Goal: Book appointment/travel/reservation

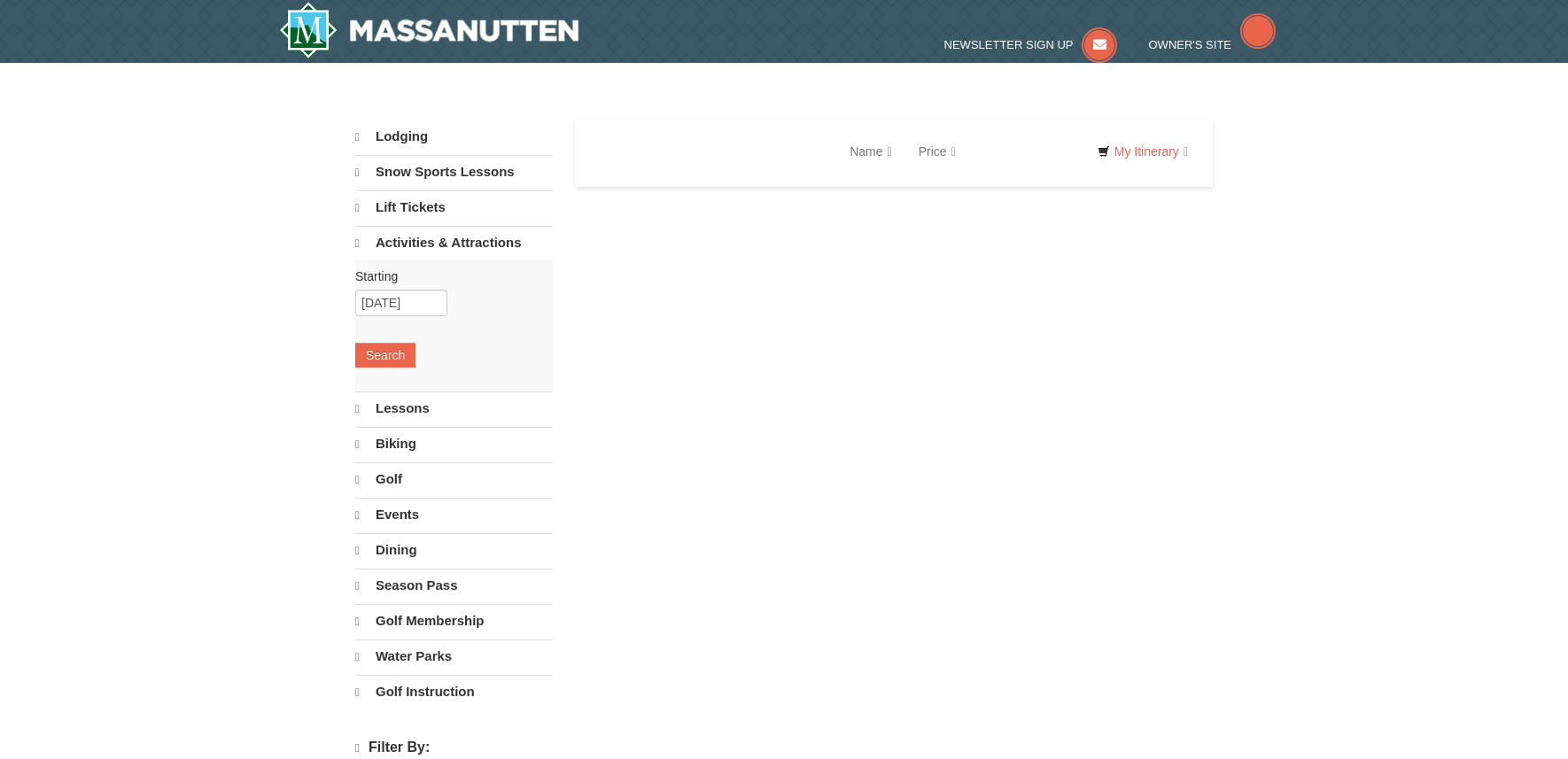
select select "10"
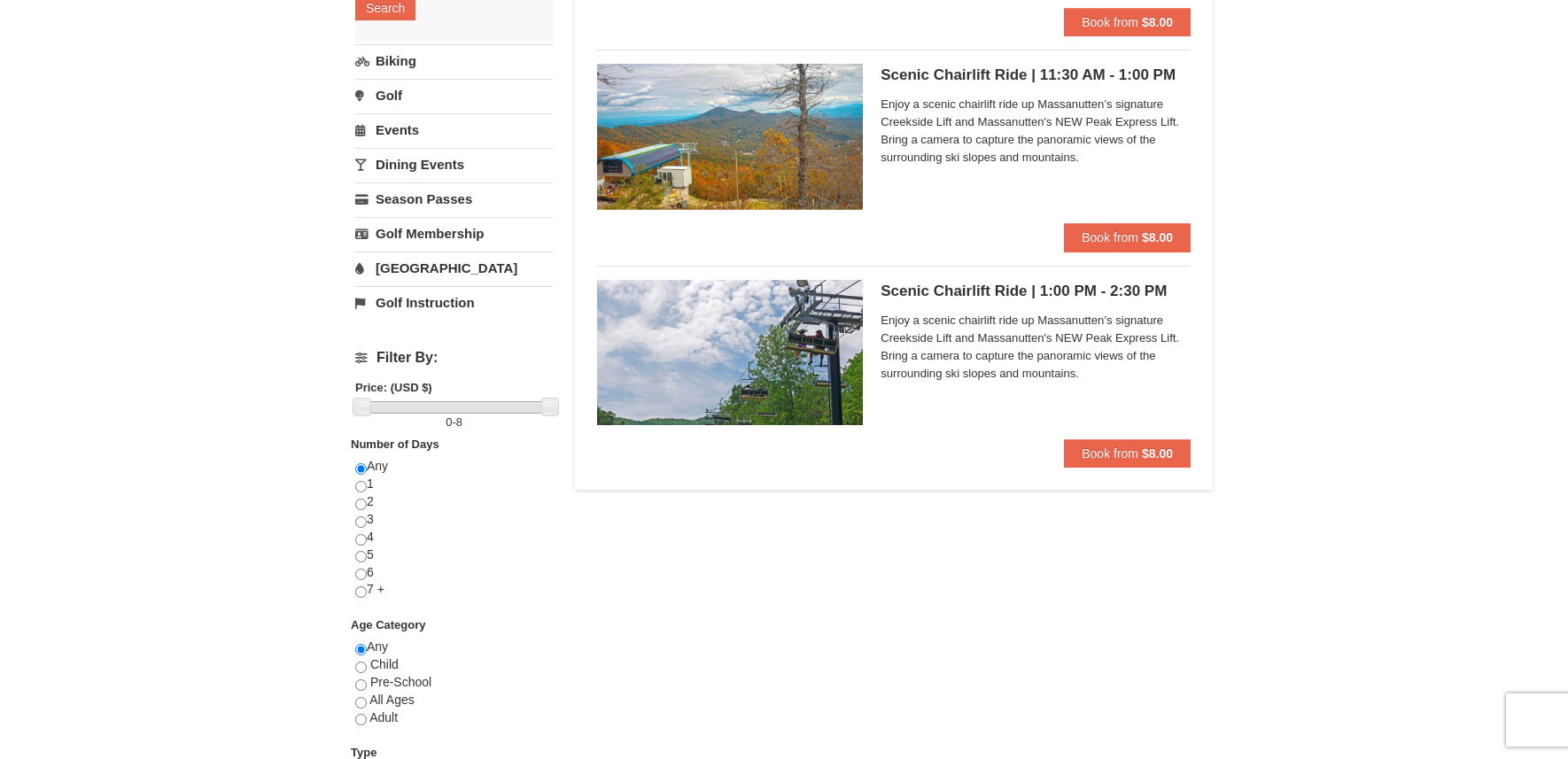
scroll to position [159, 0]
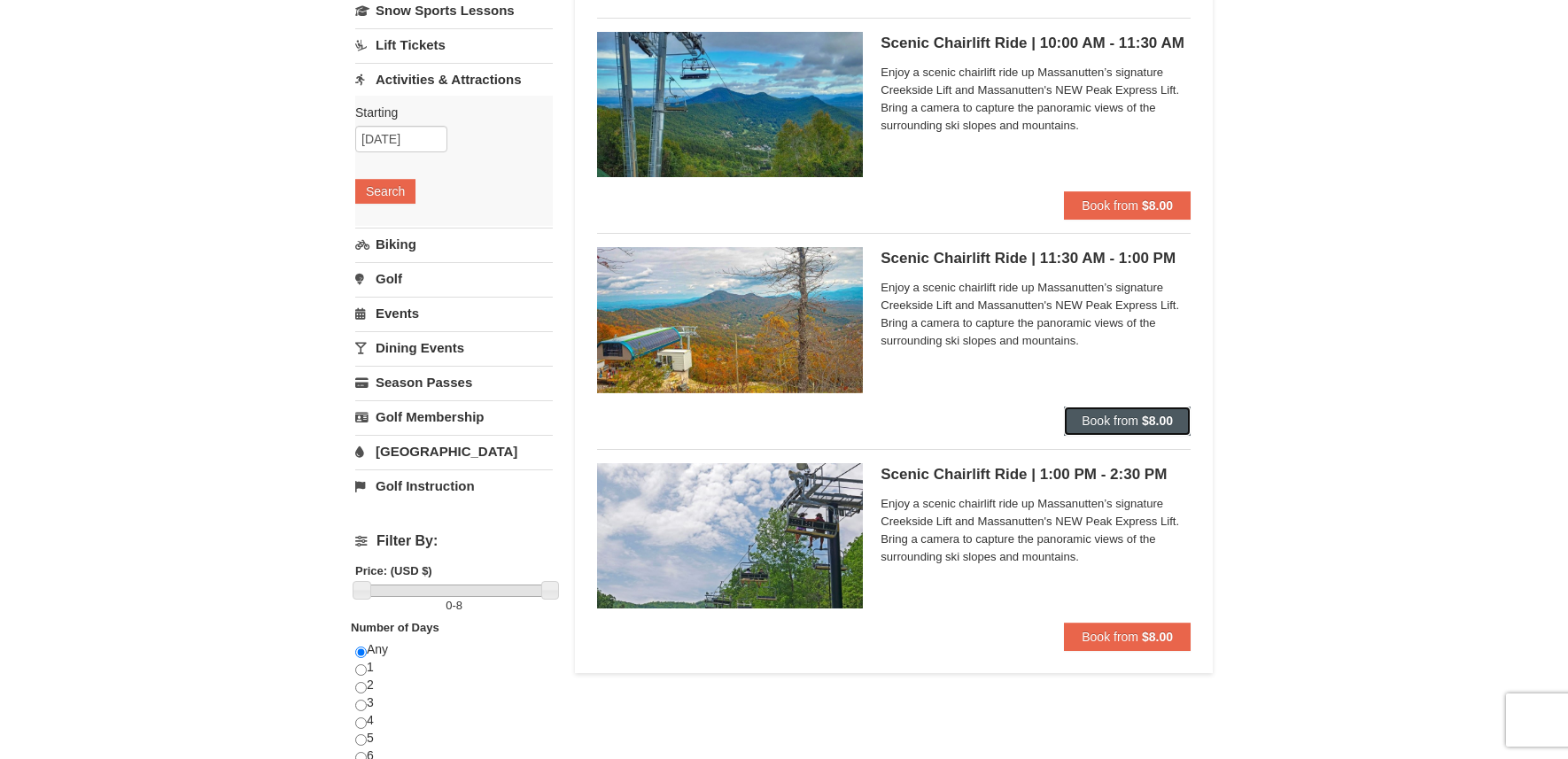
click at [1101, 416] on span "Book from" at bounding box center [1110, 420] width 57 height 14
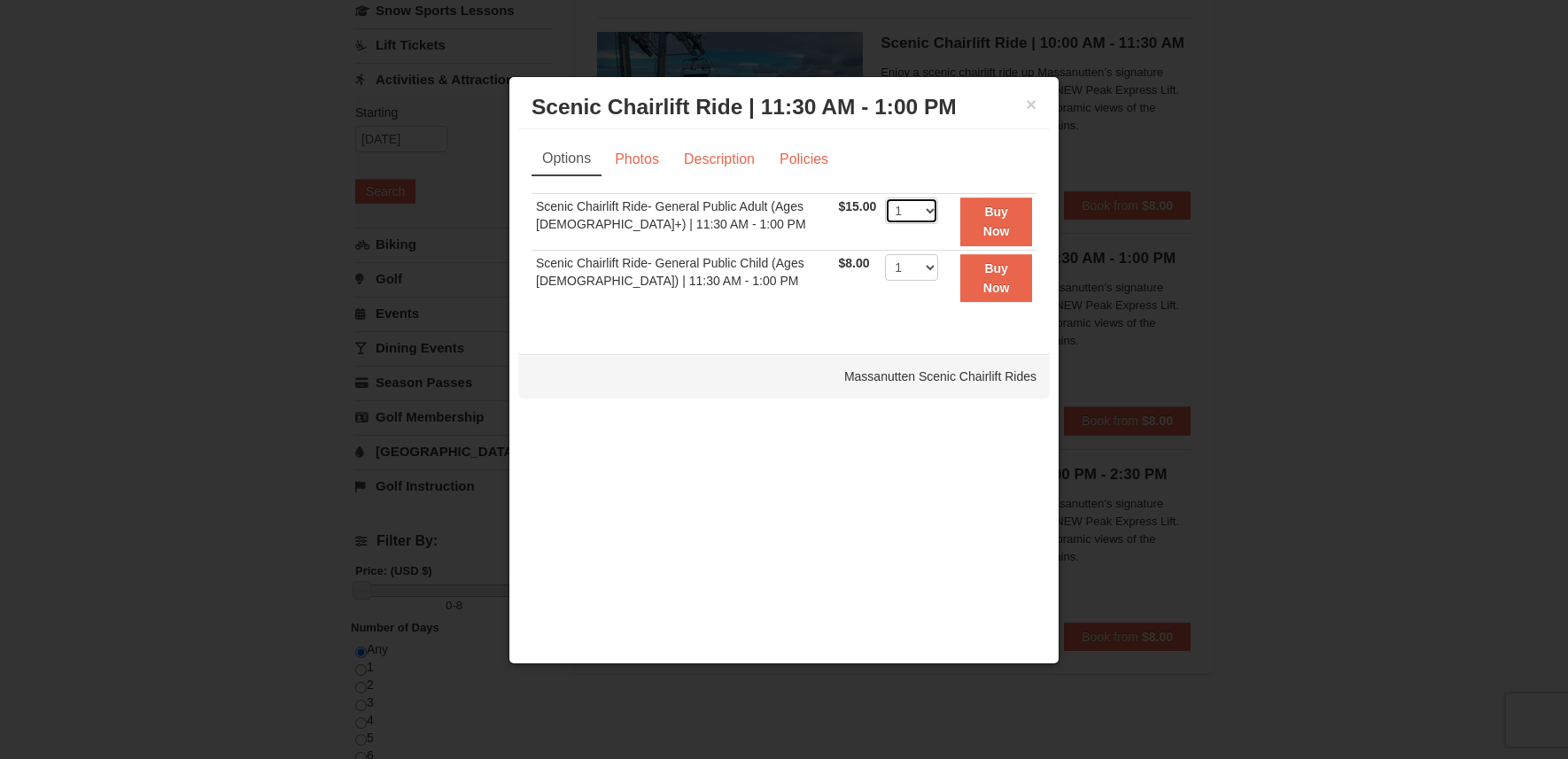
click at [920, 210] on select "1 2 3 4 5 6 7 8 9 10 11 12 13 14 15 16 17 18 19 20 21 22" at bounding box center [912, 210] width 53 height 27
click at [715, 169] on link "Description" at bounding box center [720, 159] width 94 height 34
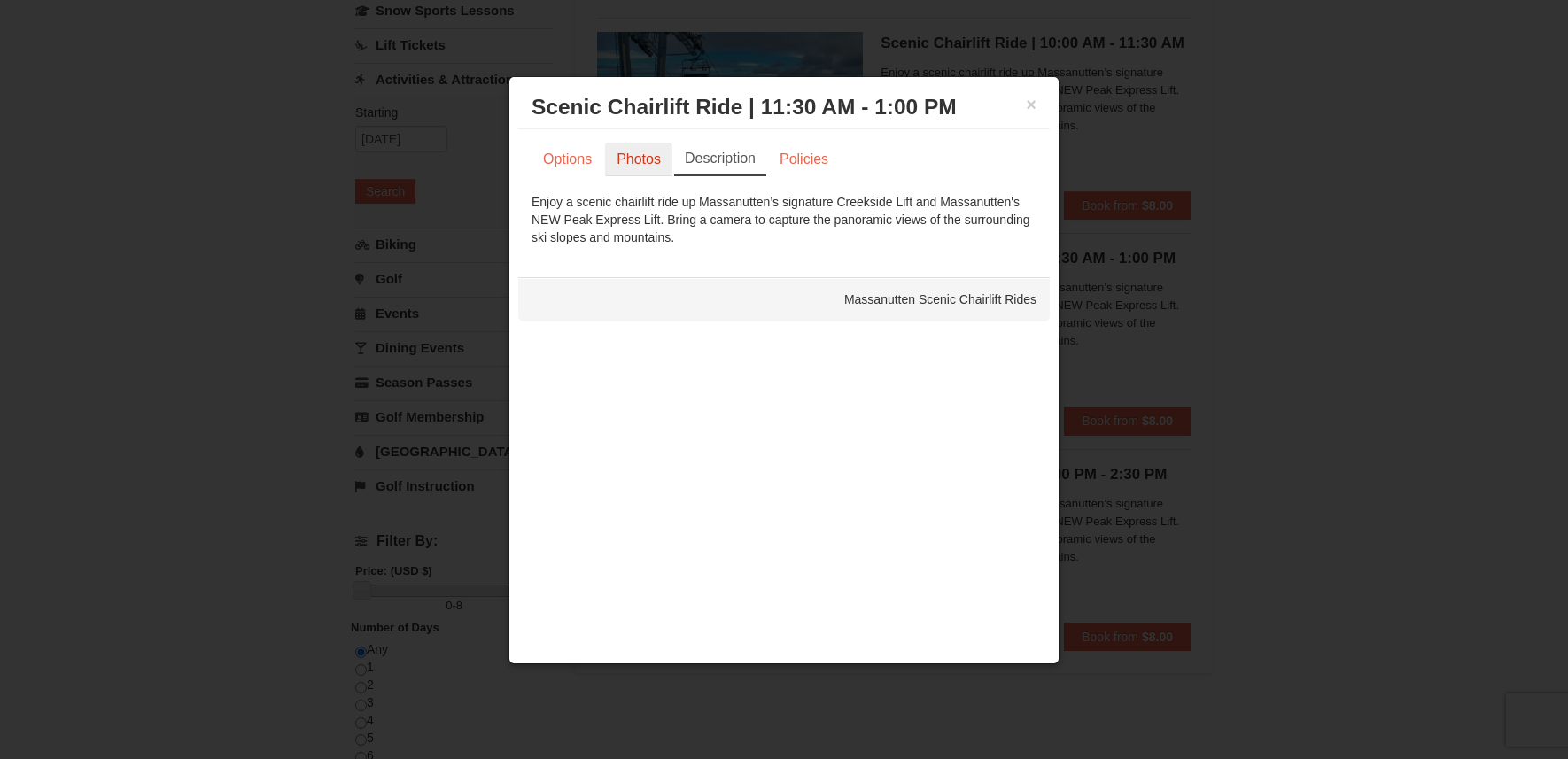
click at [640, 168] on link "Photos" at bounding box center [638, 159] width 67 height 34
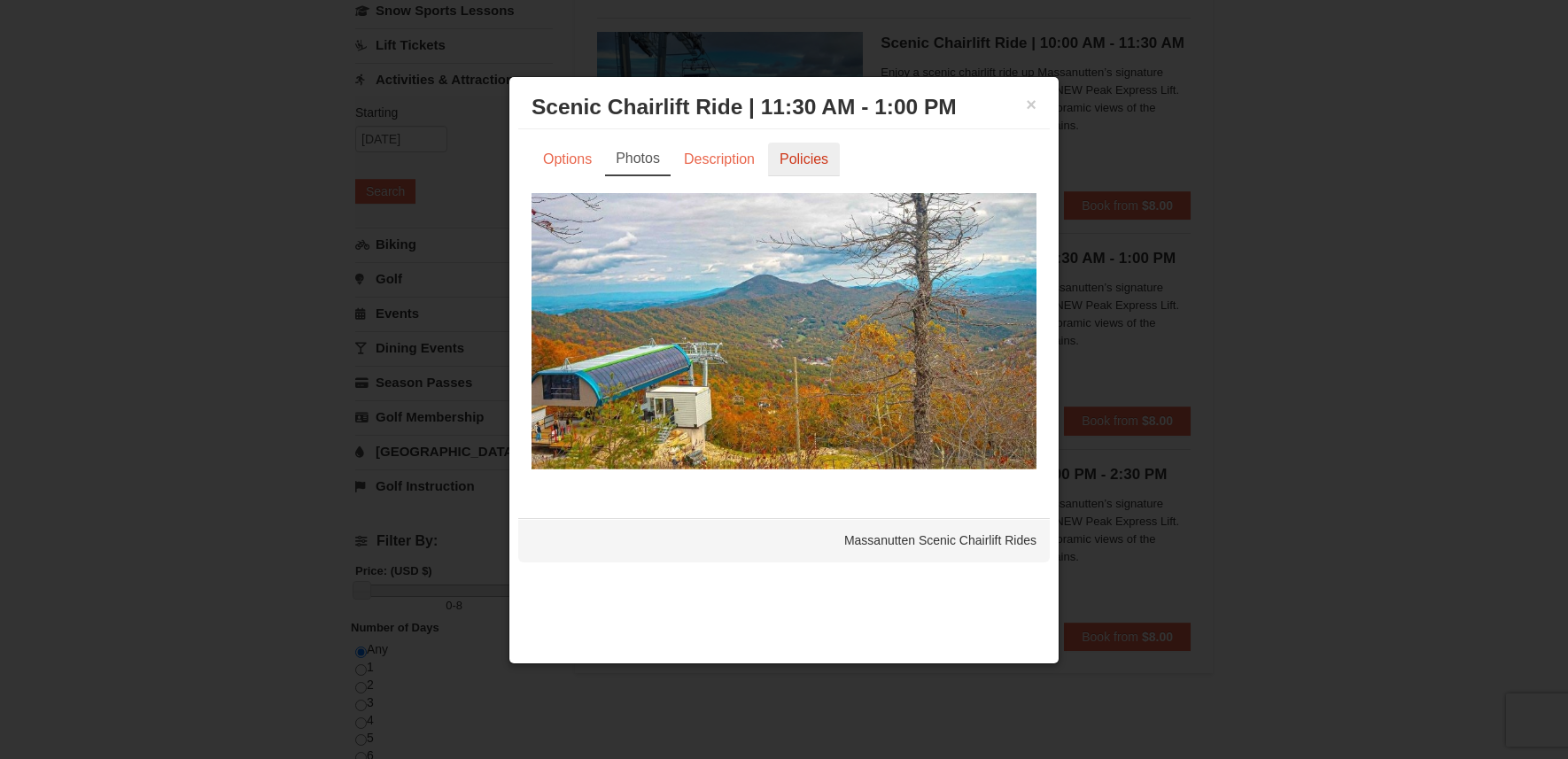
click at [817, 157] on link "Policies" at bounding box center [804, 159] width 72 height 34
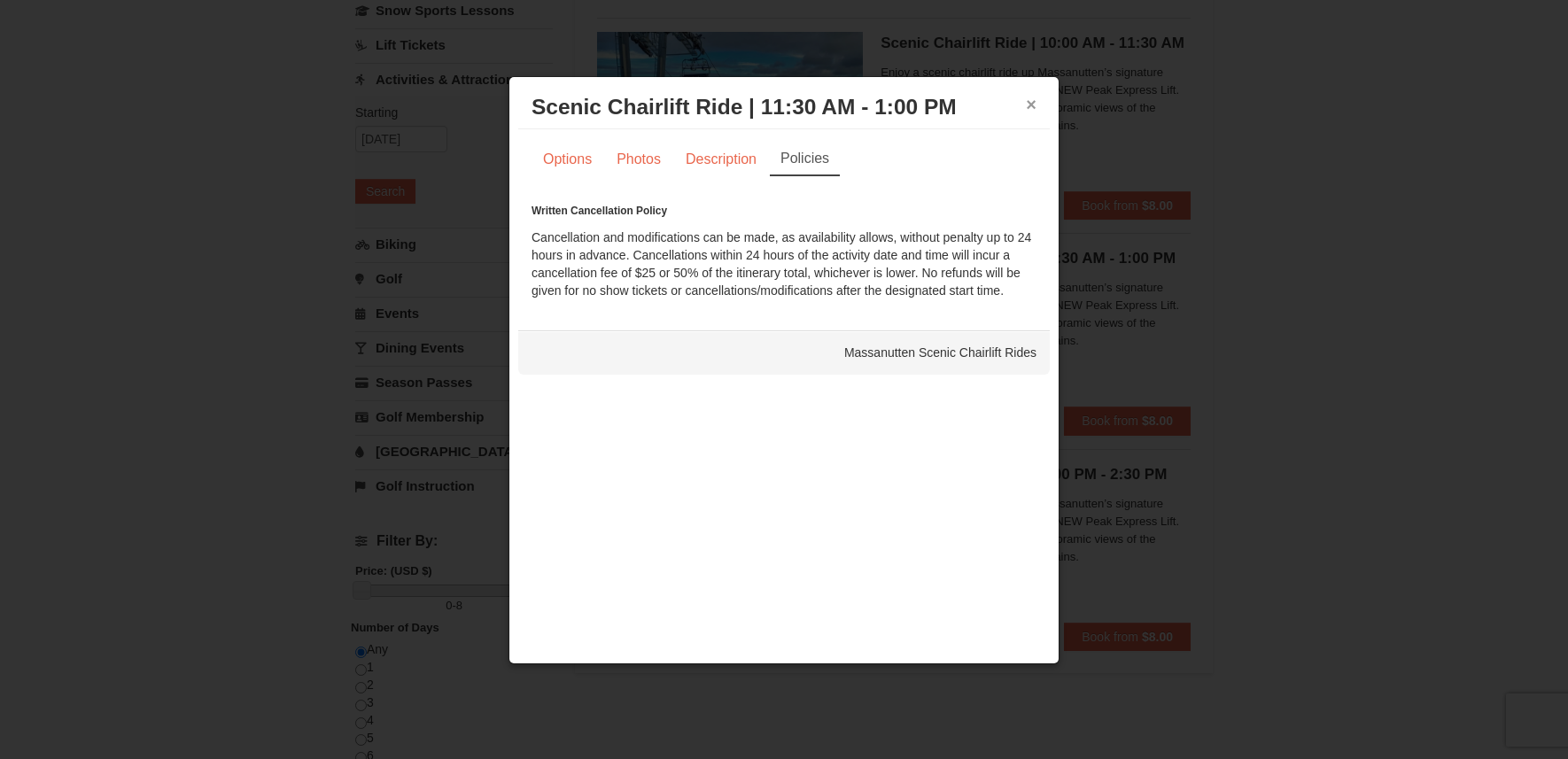
click at [1031, 103] on button "×" at bounding box center [1032, 104] width 11 height 18
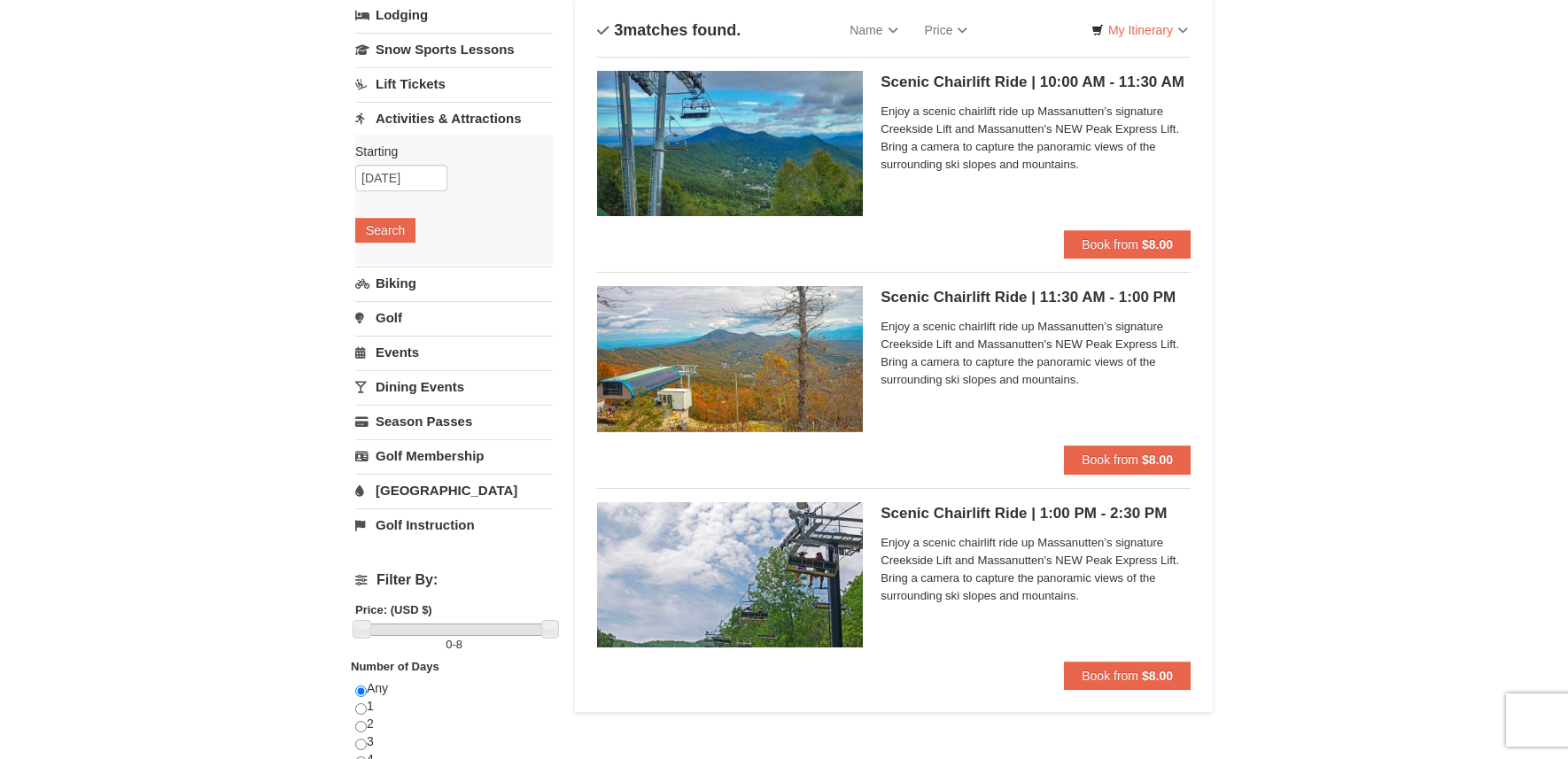
scroll to position [141, 0]
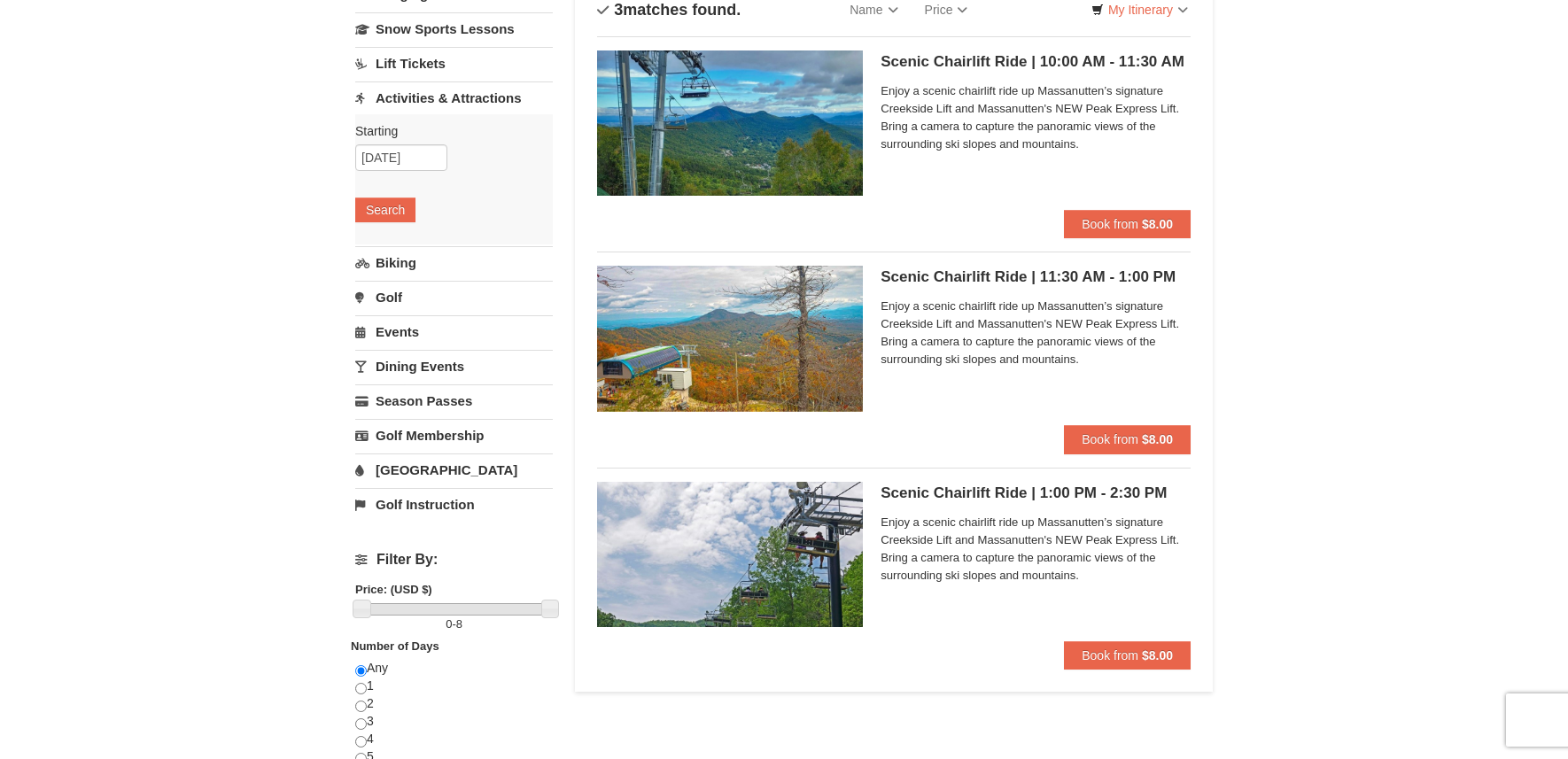
click at [924, 560] on span "Enjoy a scenic chairlift ride up Massanutten’s signature Creekside Lift and Mas…" at bounding box center [1036, 549] width 310 height 71
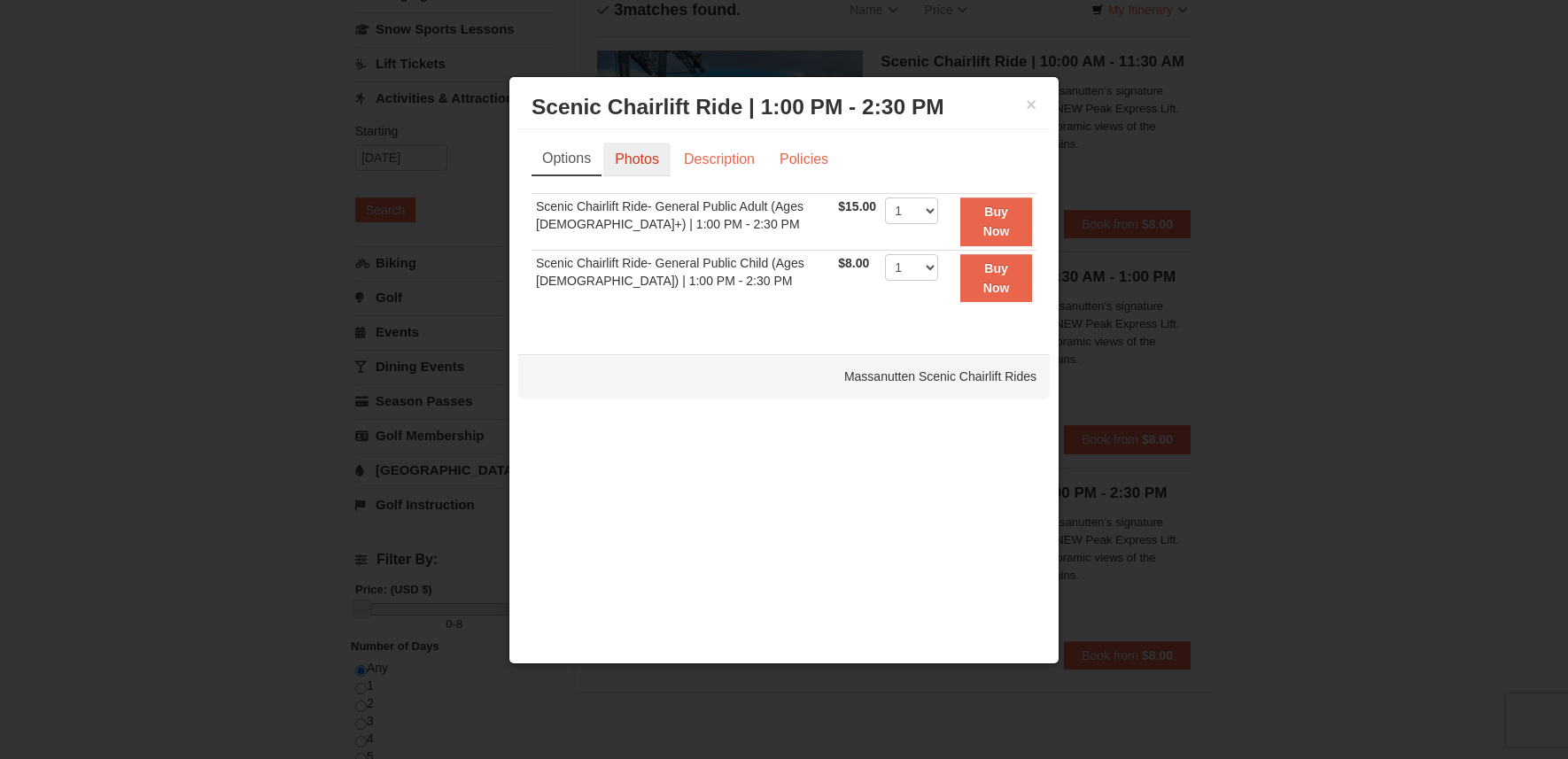
click at [668, 158] on link "Photos" at bounding box center [637, 159] width 67 height 34
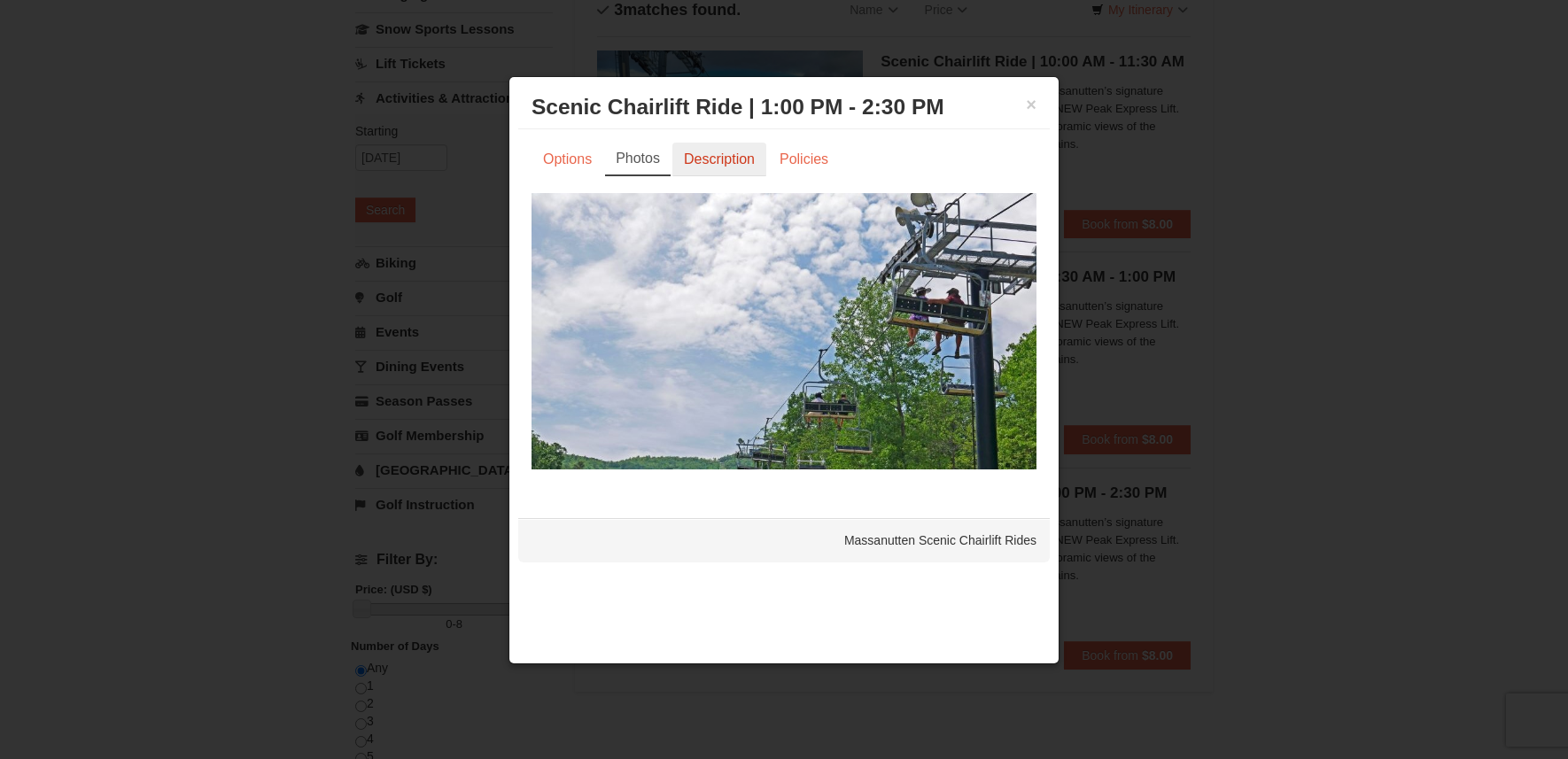
click at [718, 165] on link "Description" at bounding box center [720, 159] width 94 height 34
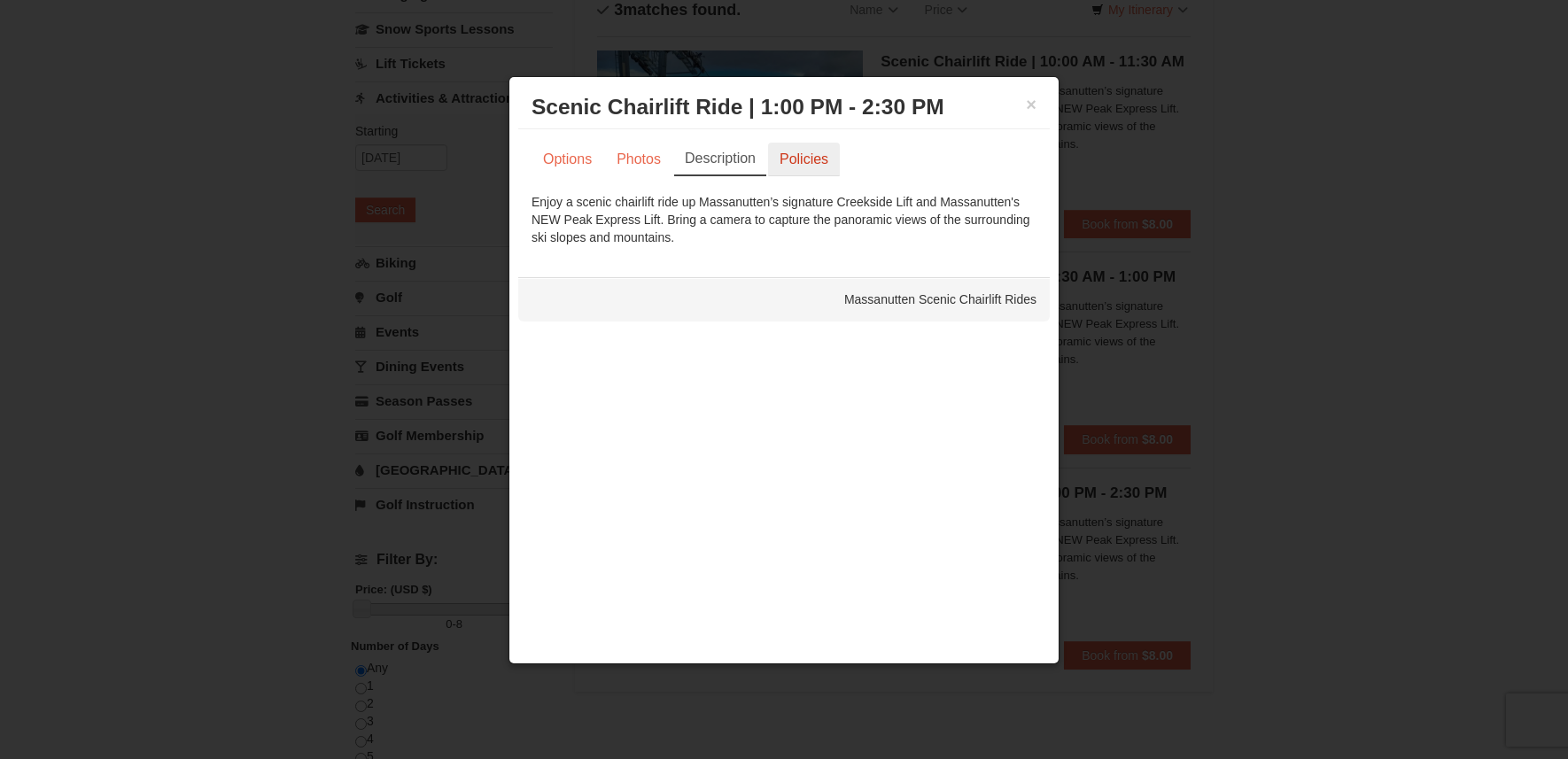
click at [802, 164] on link "Policies" at bounding box center [804, 159] width 72 height 34
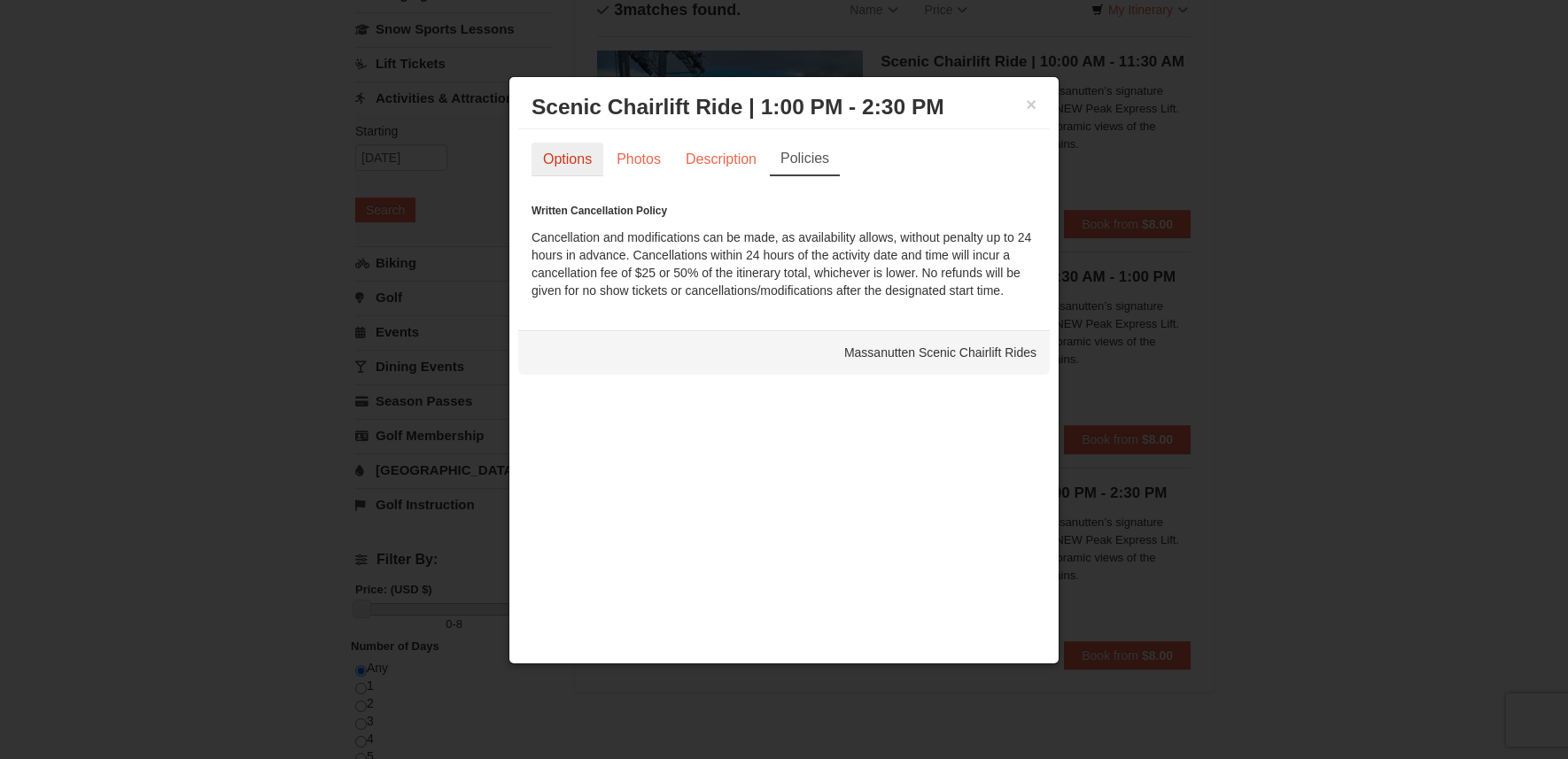
click at [577, 163] on link "Options" at bounding box center [568, 159] width 72 height 34
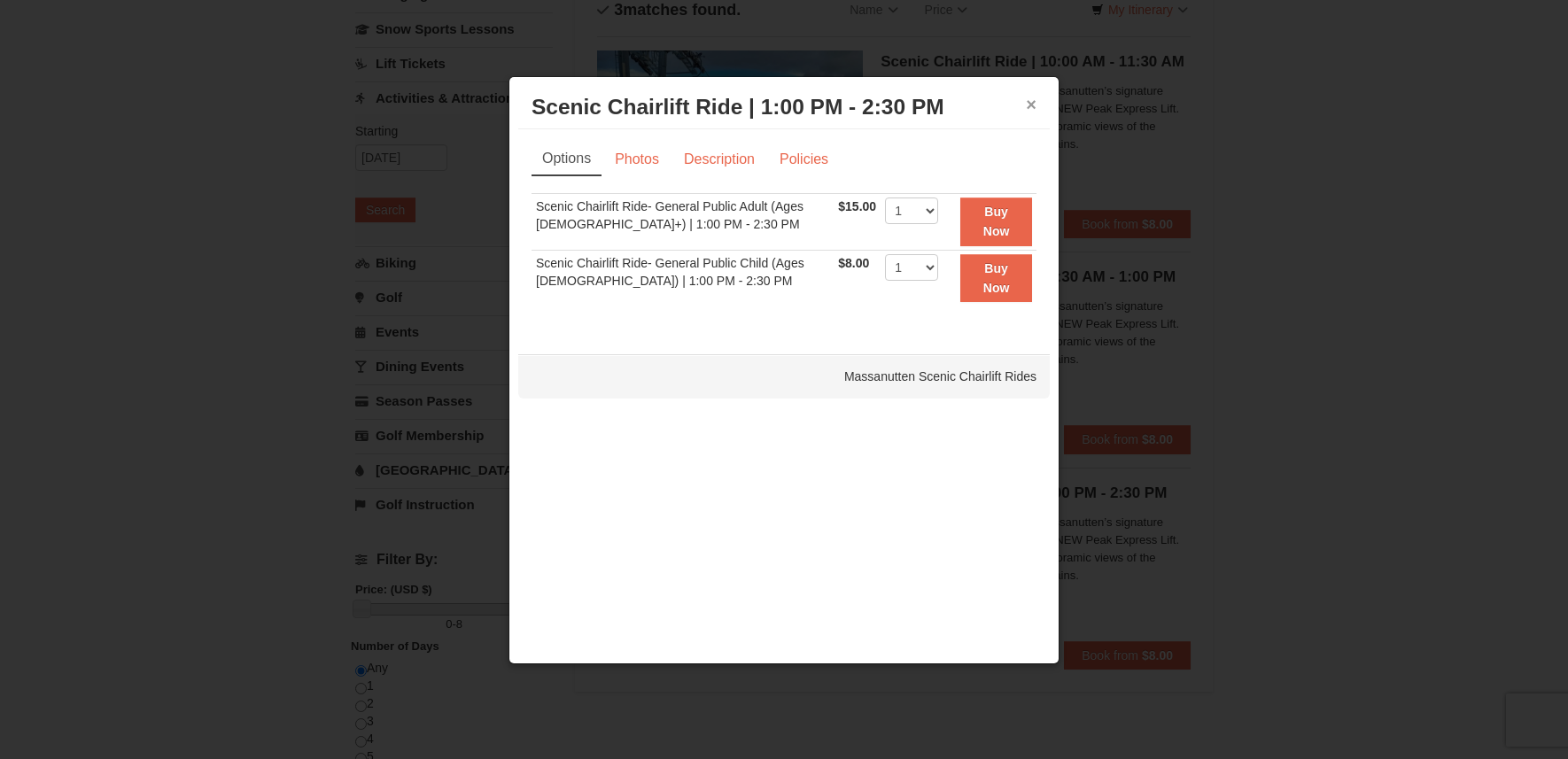
click at [1031, 104] on button "×" at bounding box center [1032, 104] width 11 height 18
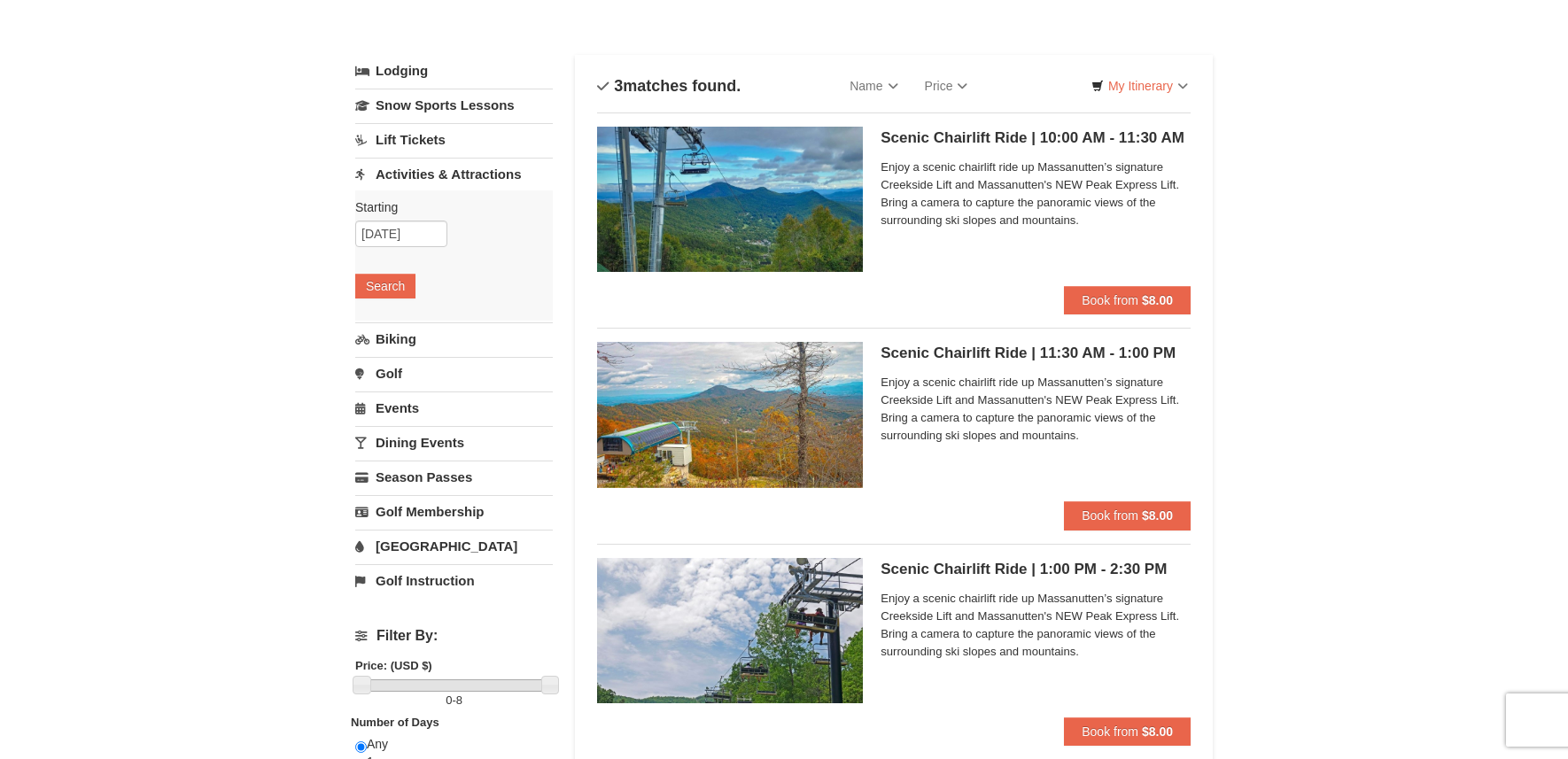
scroll to position [66, 0]
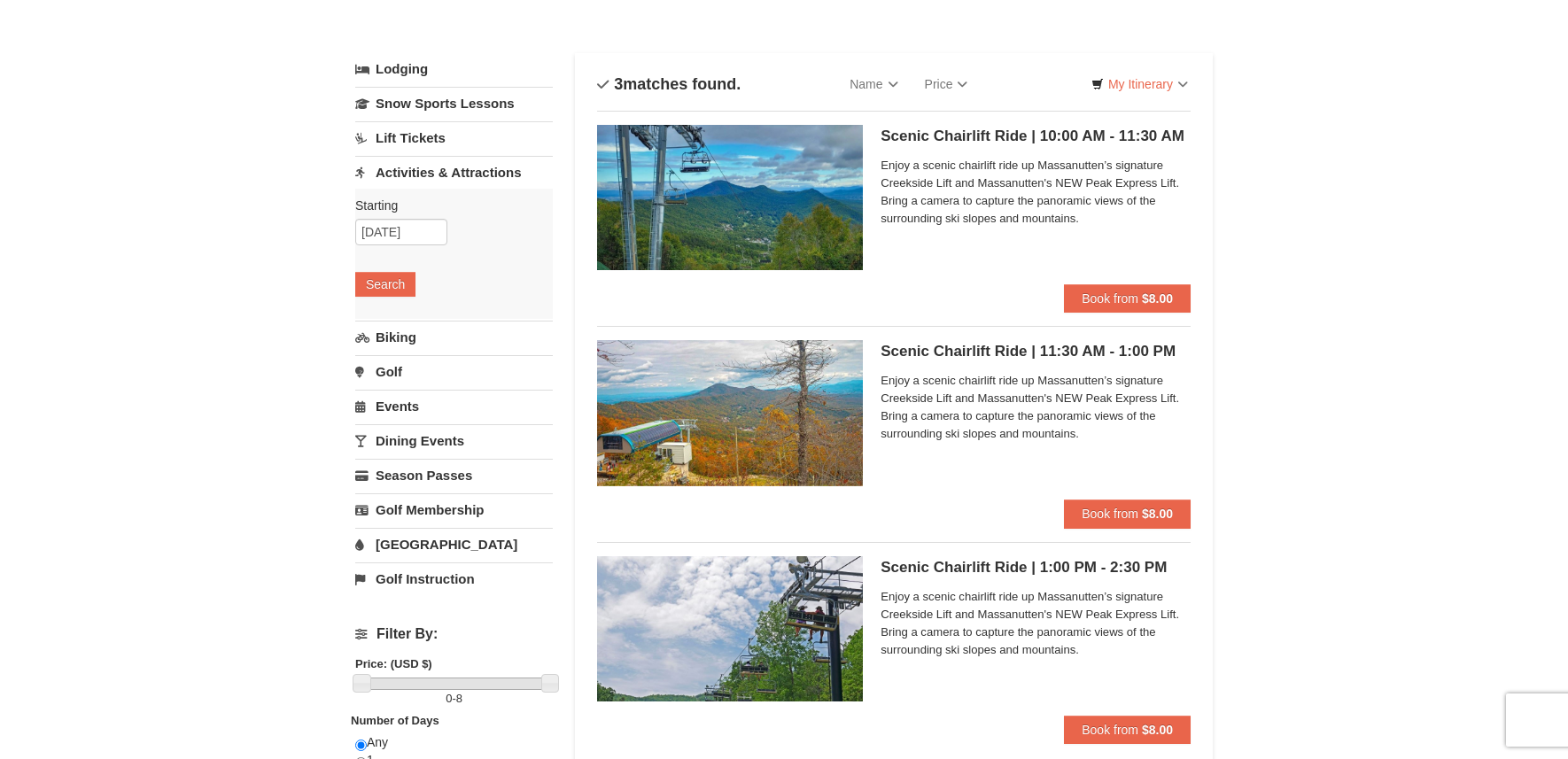
click at [439, 137] on link "Lift Tickets" at bounding box center [454, 138] width 197 height 33
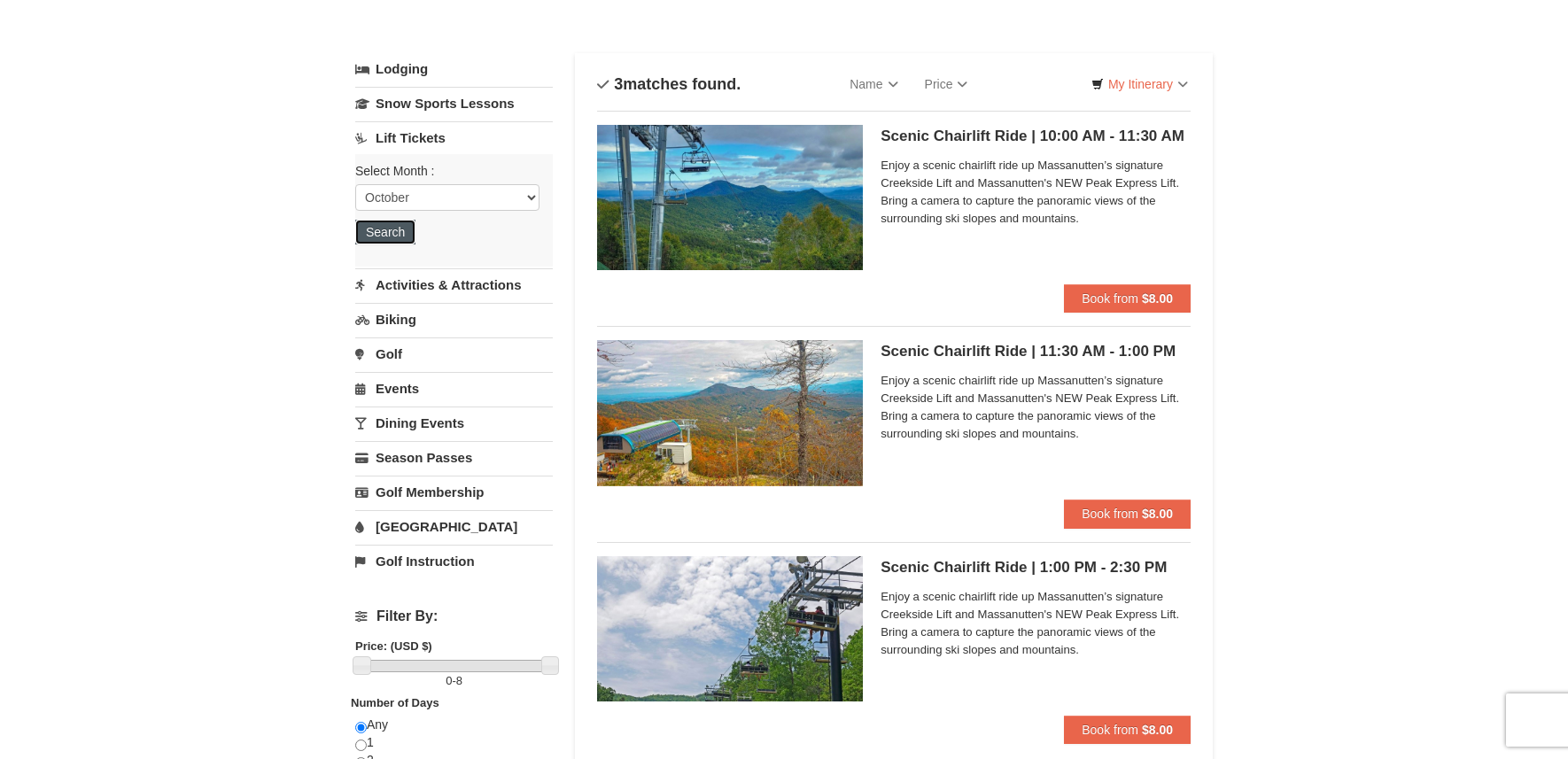
click at [392, 237] on button "Search" at bounding box center [385, 232] width 60 height 25
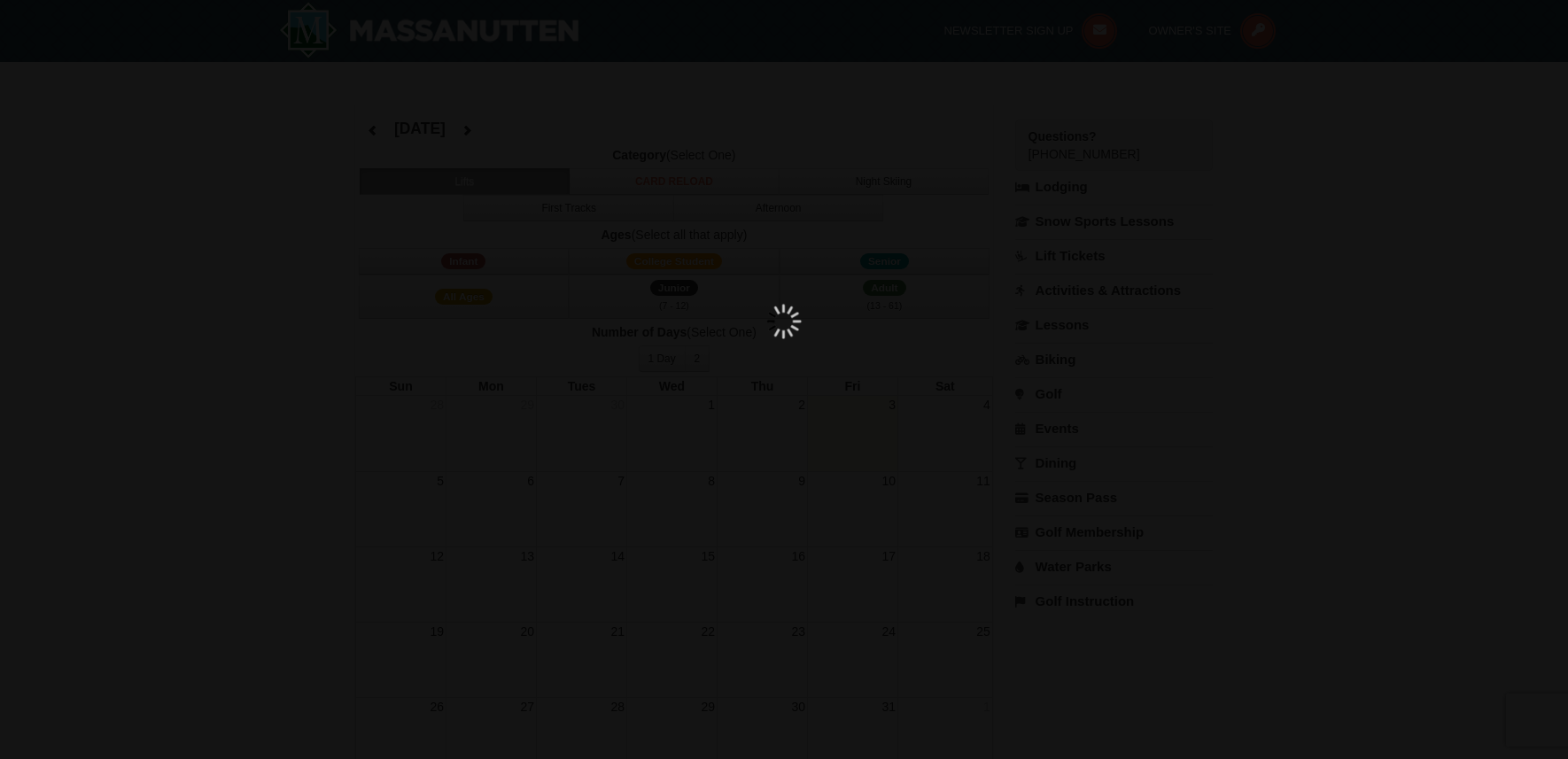
select select "10"
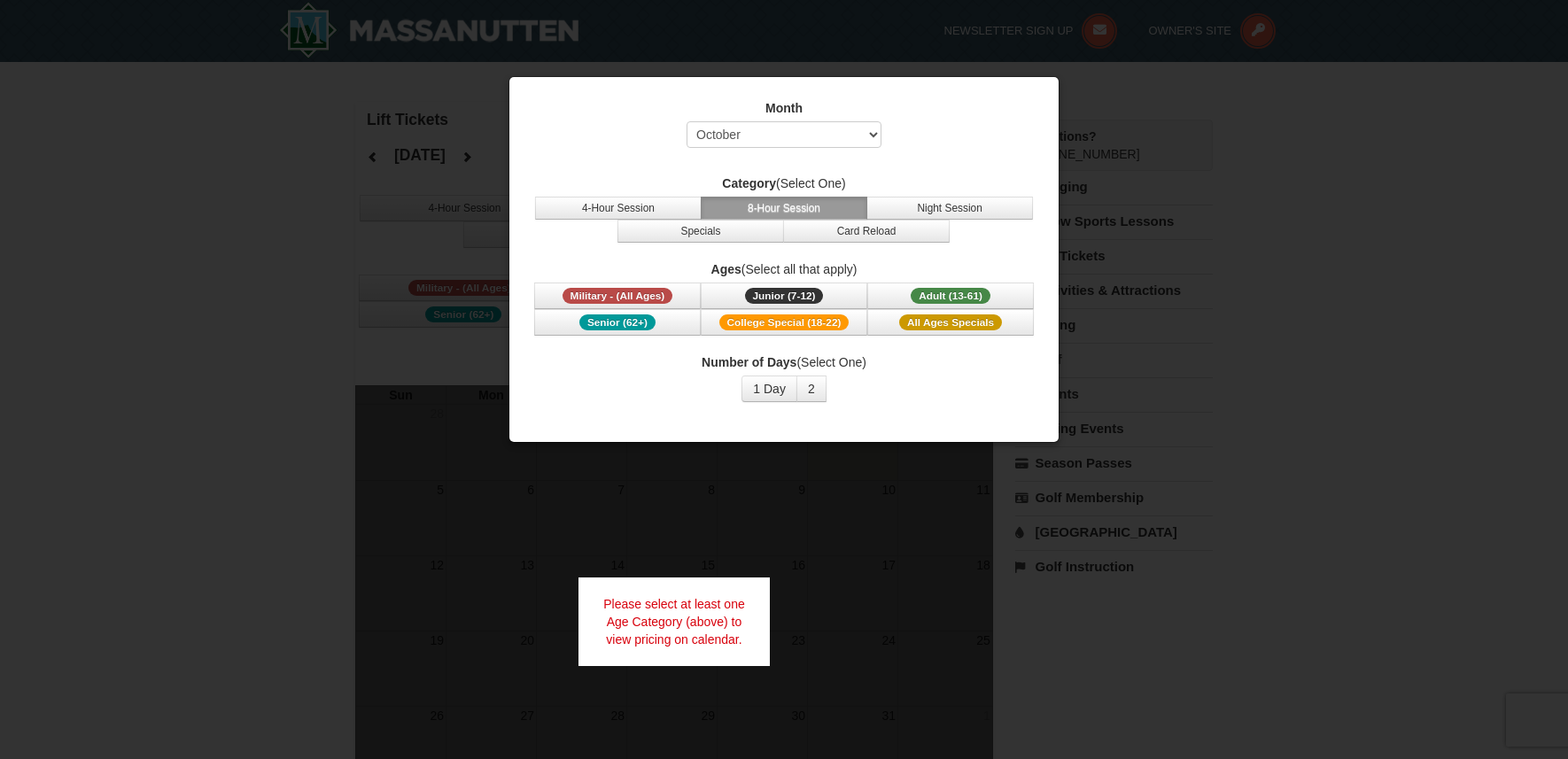
click at [1090, 74] on div at bounding box center [784, 380] width 1568 height 759
click at [1101, 155] on div at bounding box center [784, 380] width 1568 height 759
click at [844, 594] on div at bounding box center [784, 380] width 1568 height 759
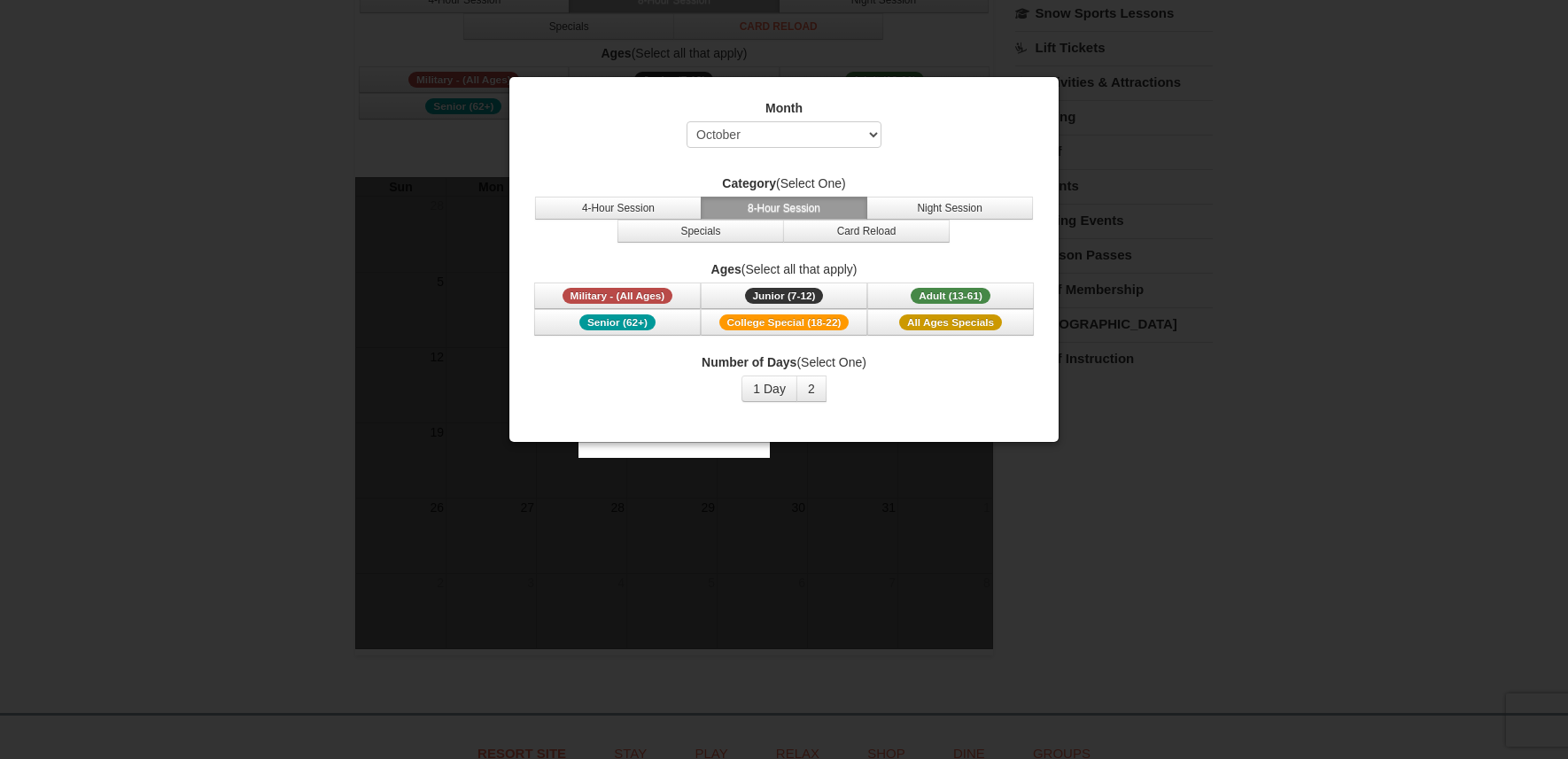
scroll to position [274, 0]
